Goal: Information Seeking & Learning: Find specific fact

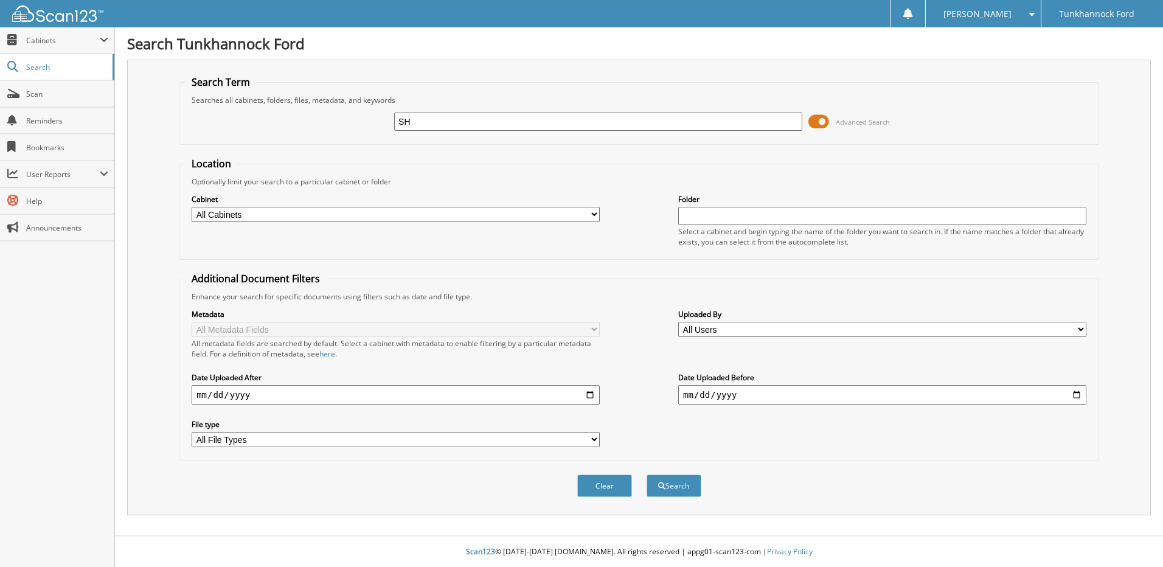
type input "S"
type input "[US_VEHICLE_IDENTIFICATION_NUMBER]"
click at [647, 475] on button "Search" at bounding box center [674, 486] width 55 height 23
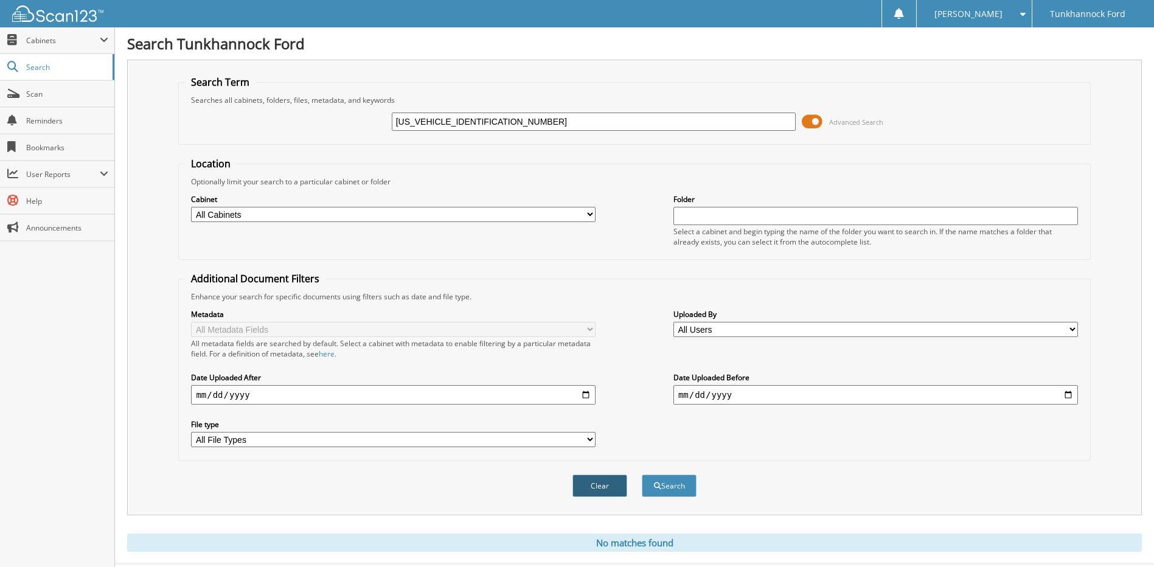
click at [607, 492] on button "Clear" at bounding box center [599, 486] width 55 height 23
